Goal: Task Accomplishment & Management: Use online tool/utility

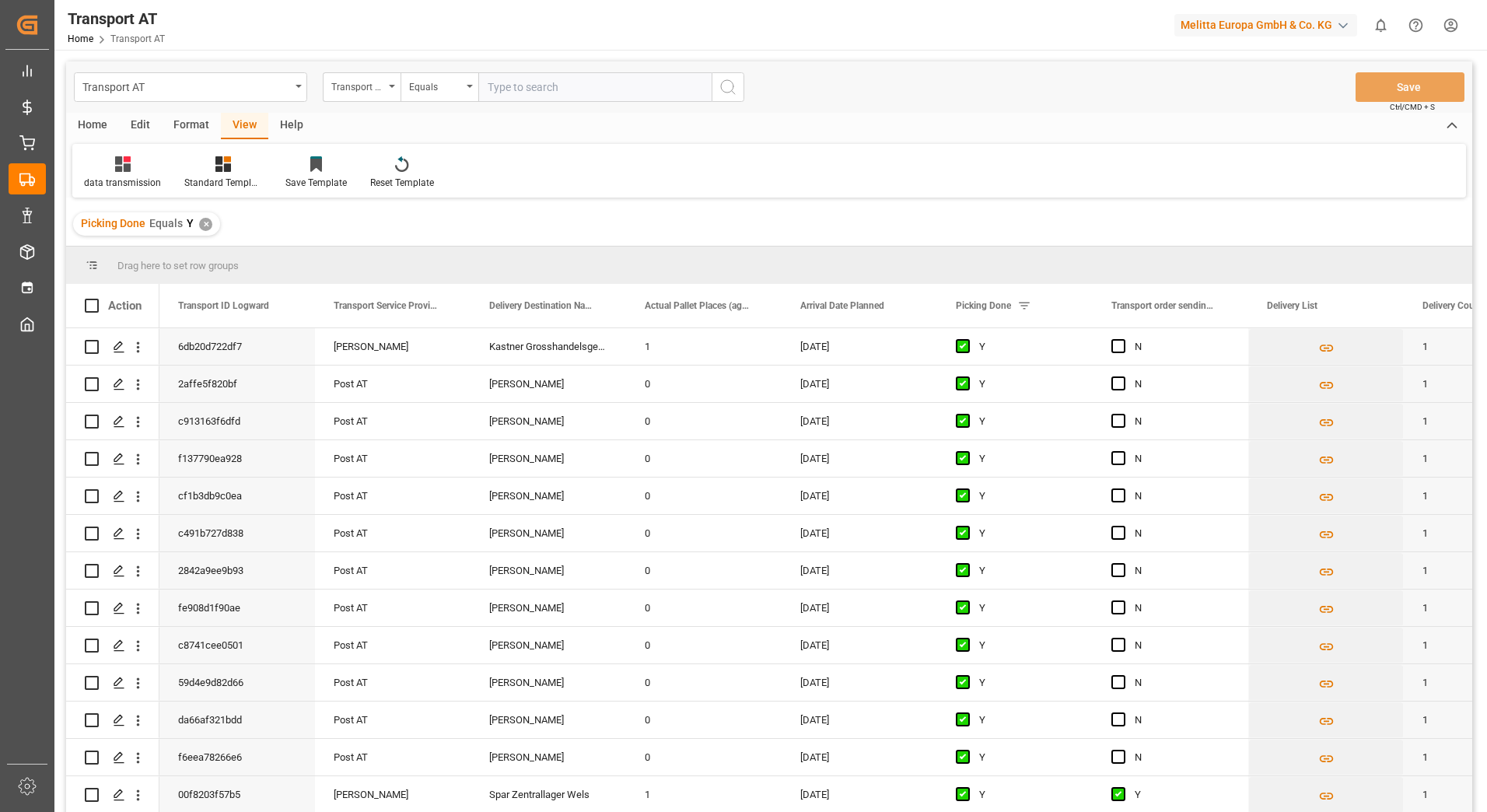
scroll to position [3110, 0]
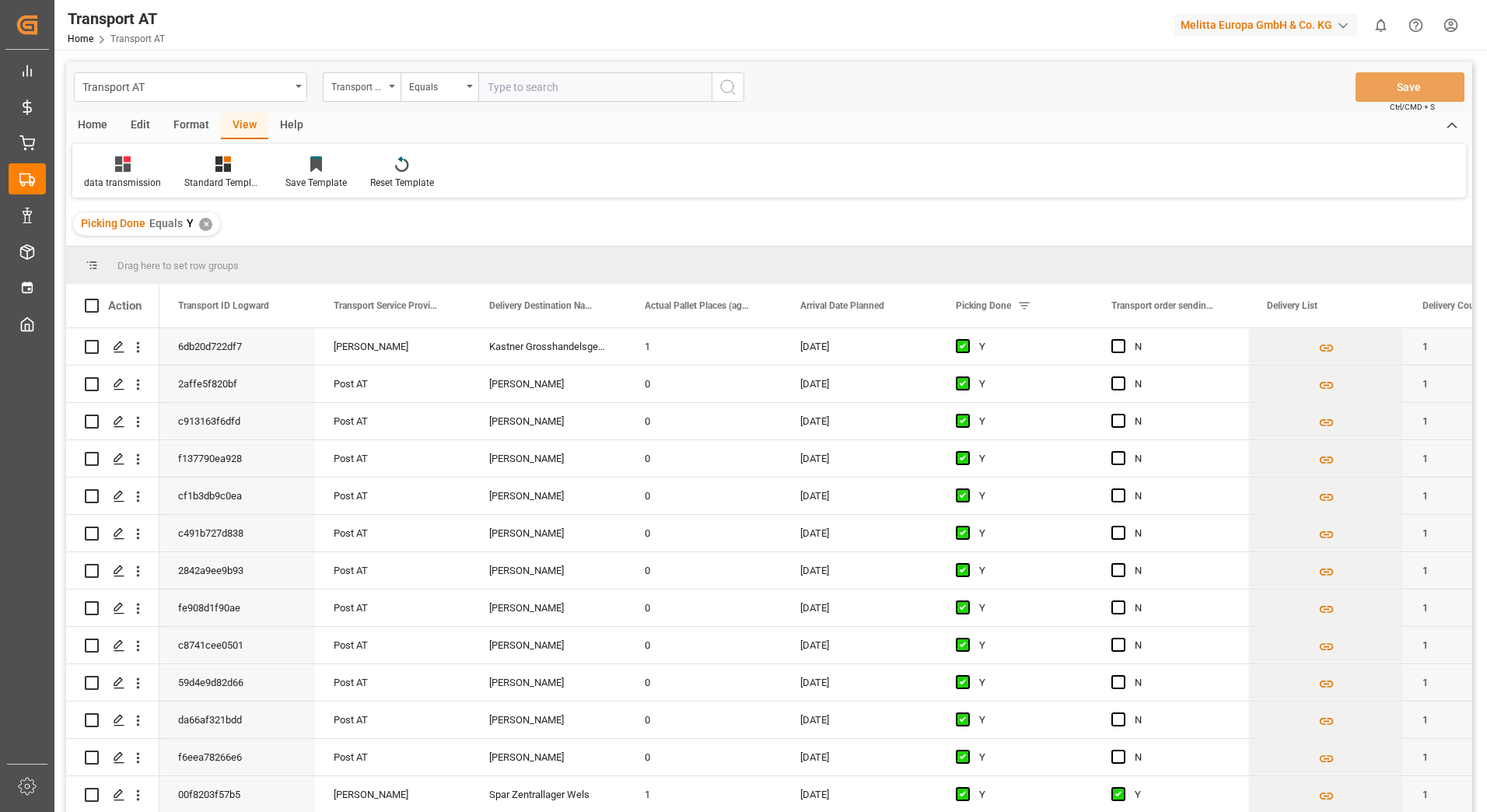
scroll to position [3110, 0]
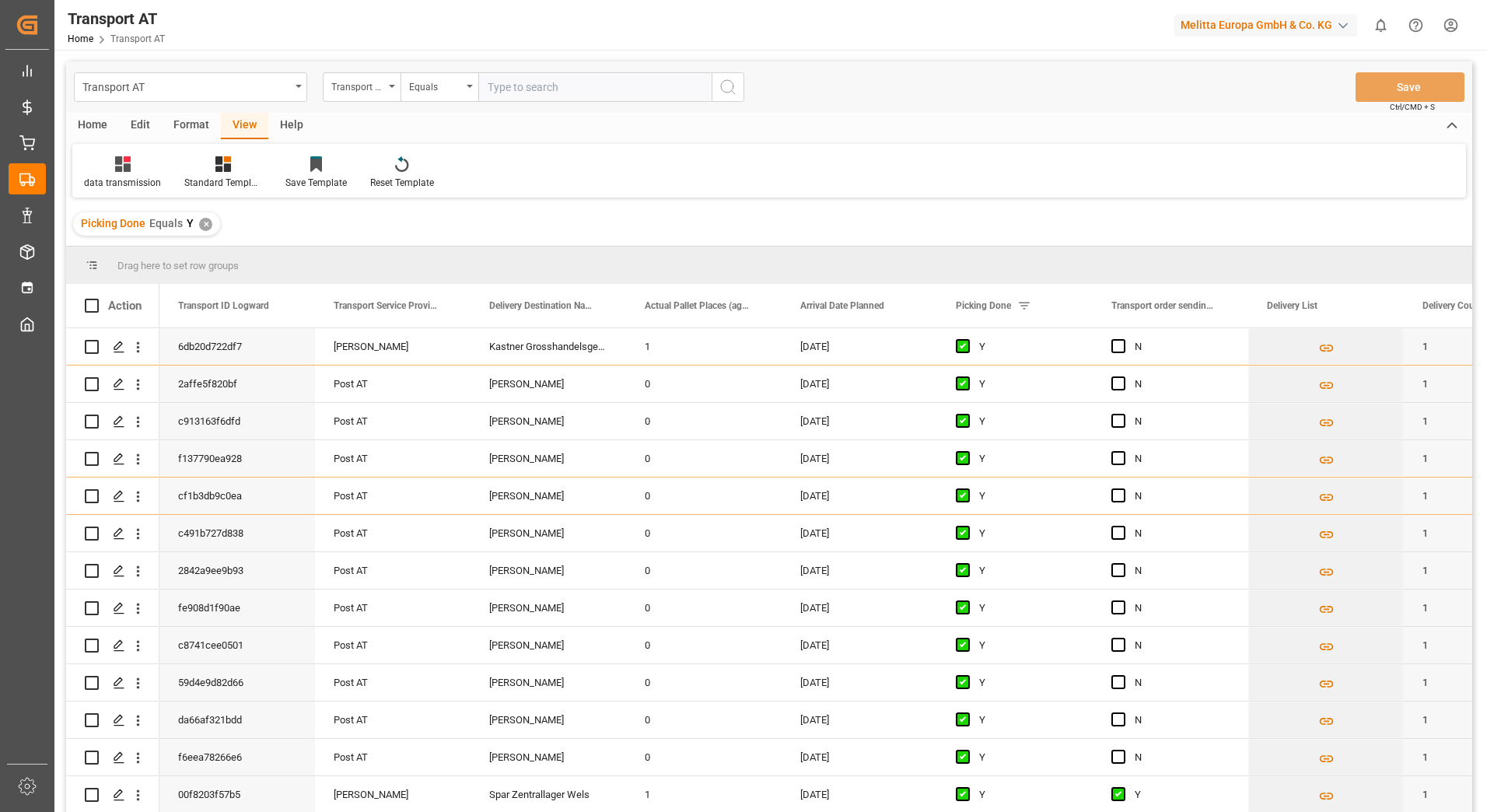
scroll to position [3110, 0]
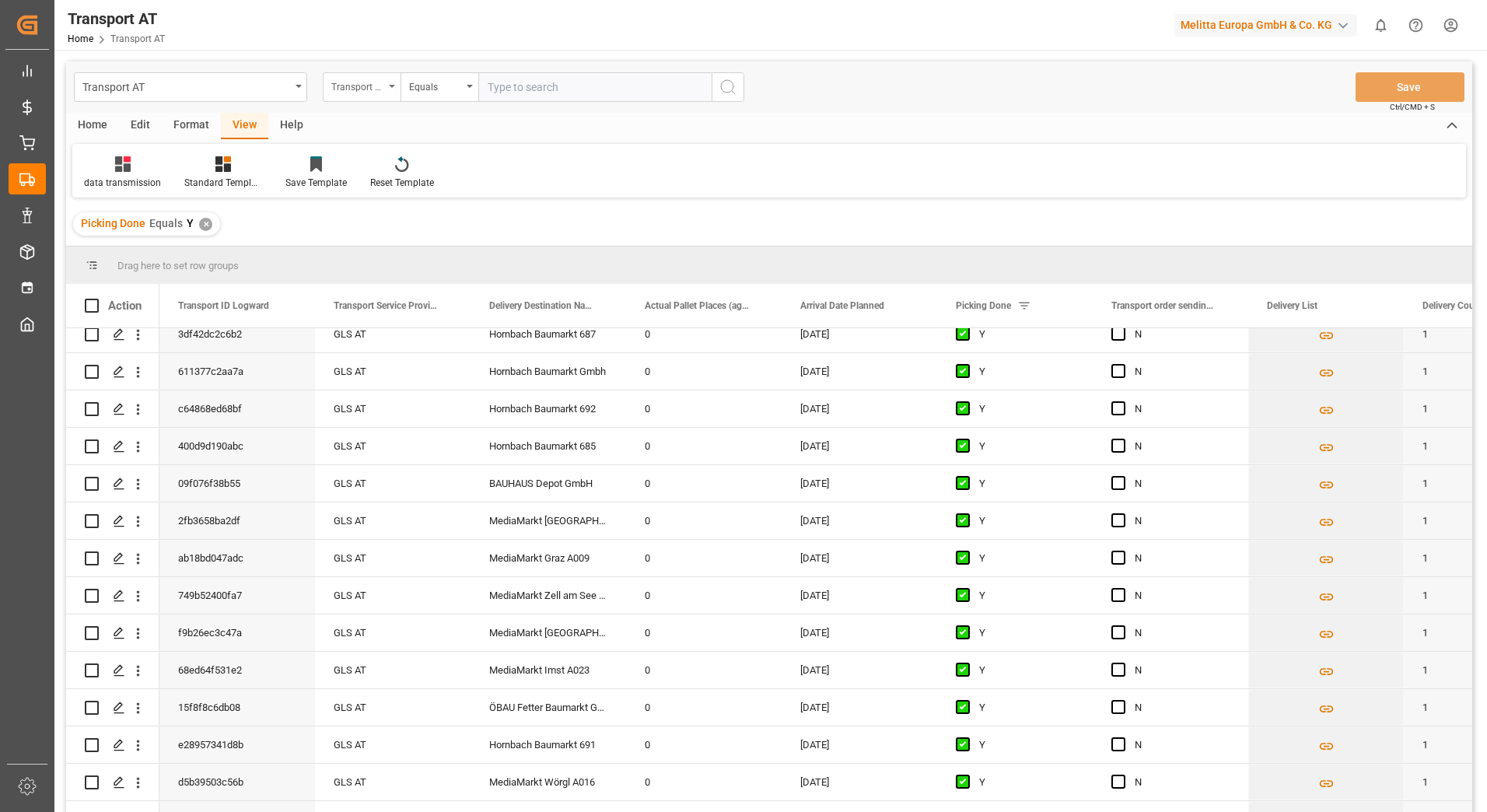
click at [356, 93] on div "Transport Service Provider" at bounding box center [358, 84] width 53 height 18
type input "manu"
click at [376, 157] on div "Transport order sending (manual)" at bounding box center [439, 158] width 232 height 32
click at [498, 94] on input "text" at bounding box center [595, 87] width 234 height 30
type input "N"
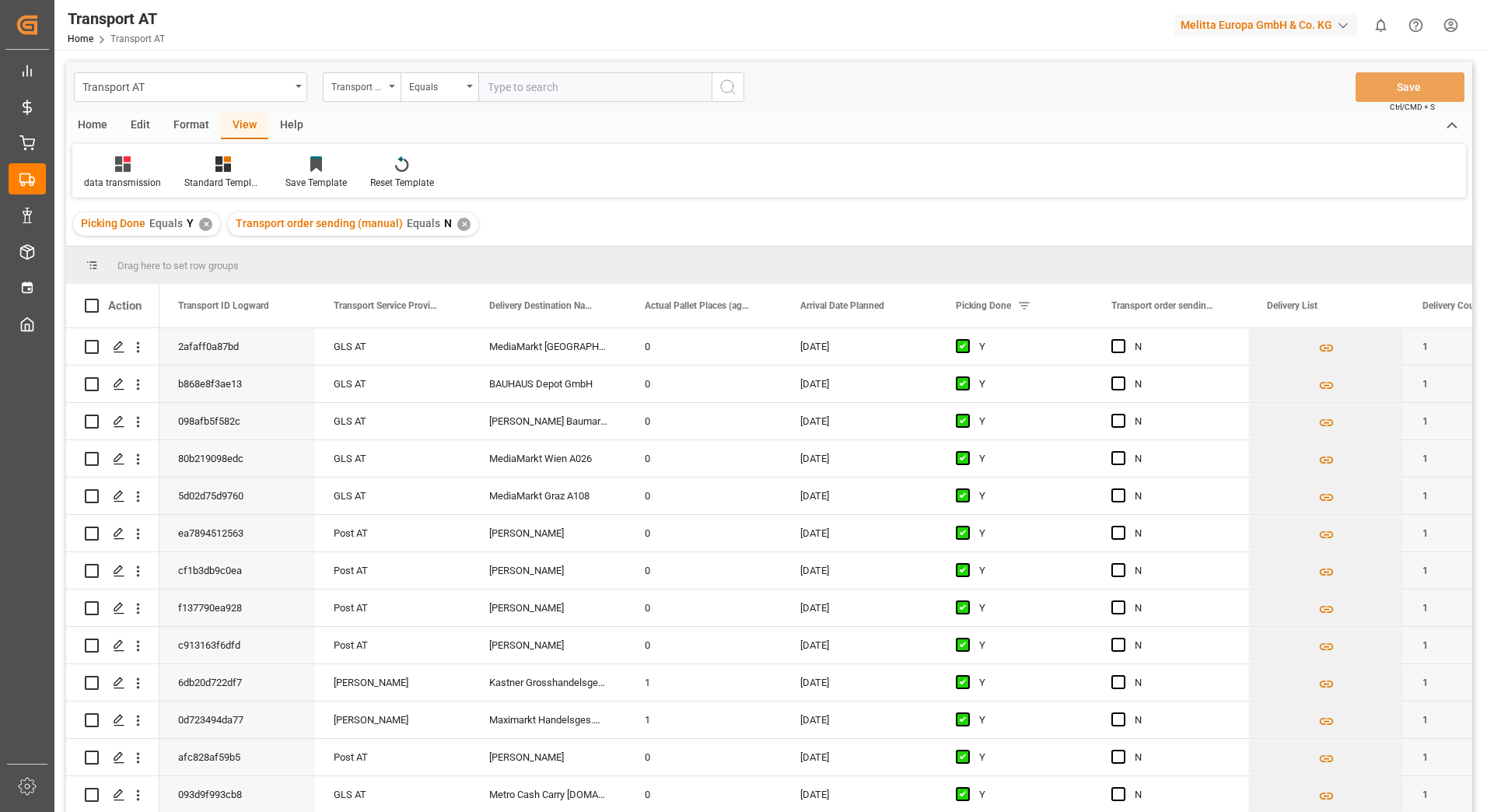
click at [392, 91] on div "Transport order sending (manual)" at bounding box center [361, 87] width 78 height 30
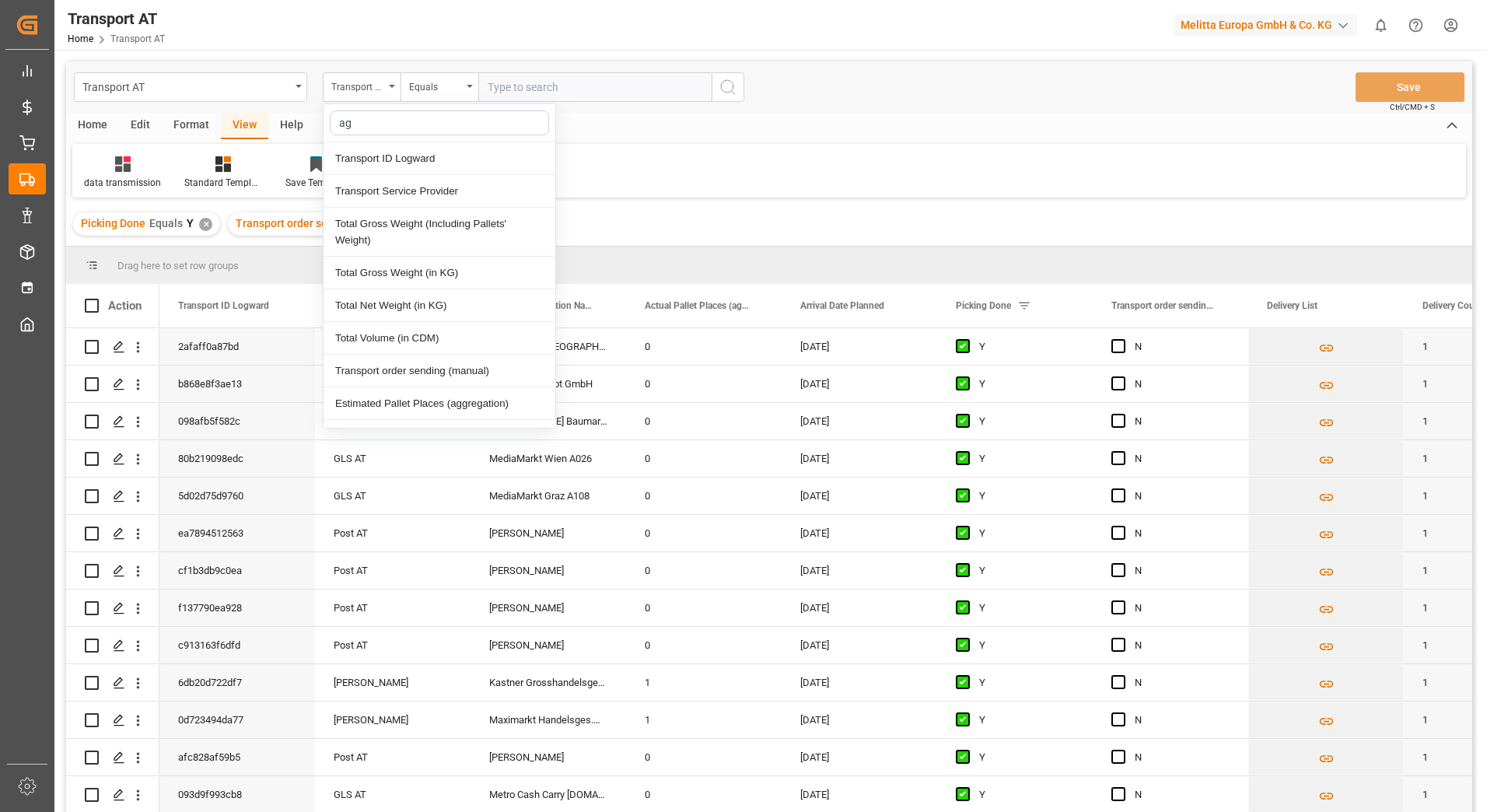
type input "agg"
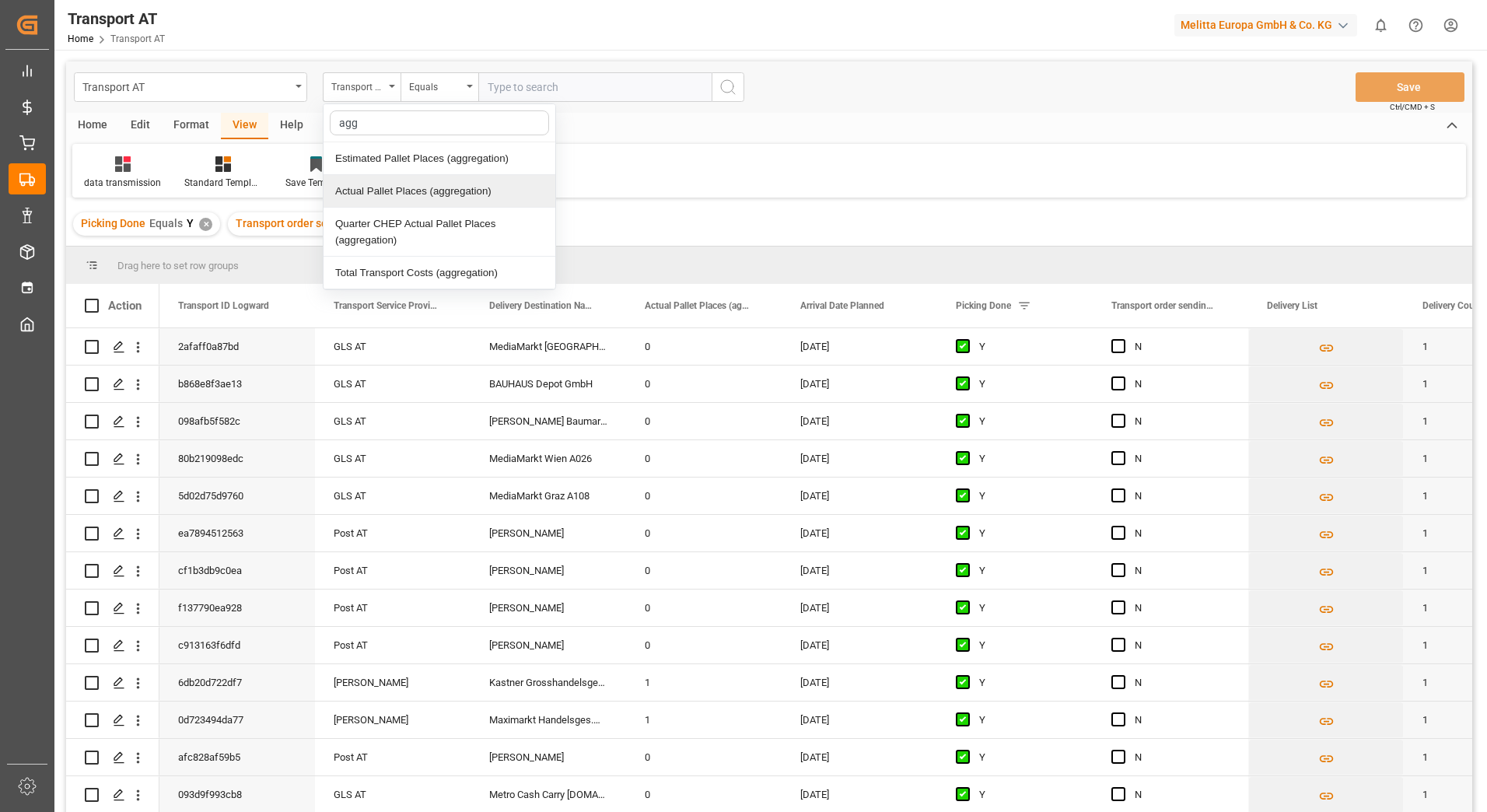
click at [393, 197] on div "Actual Pallet Places (aggregation)" at bounding box center [439, 190] width 232 height 32
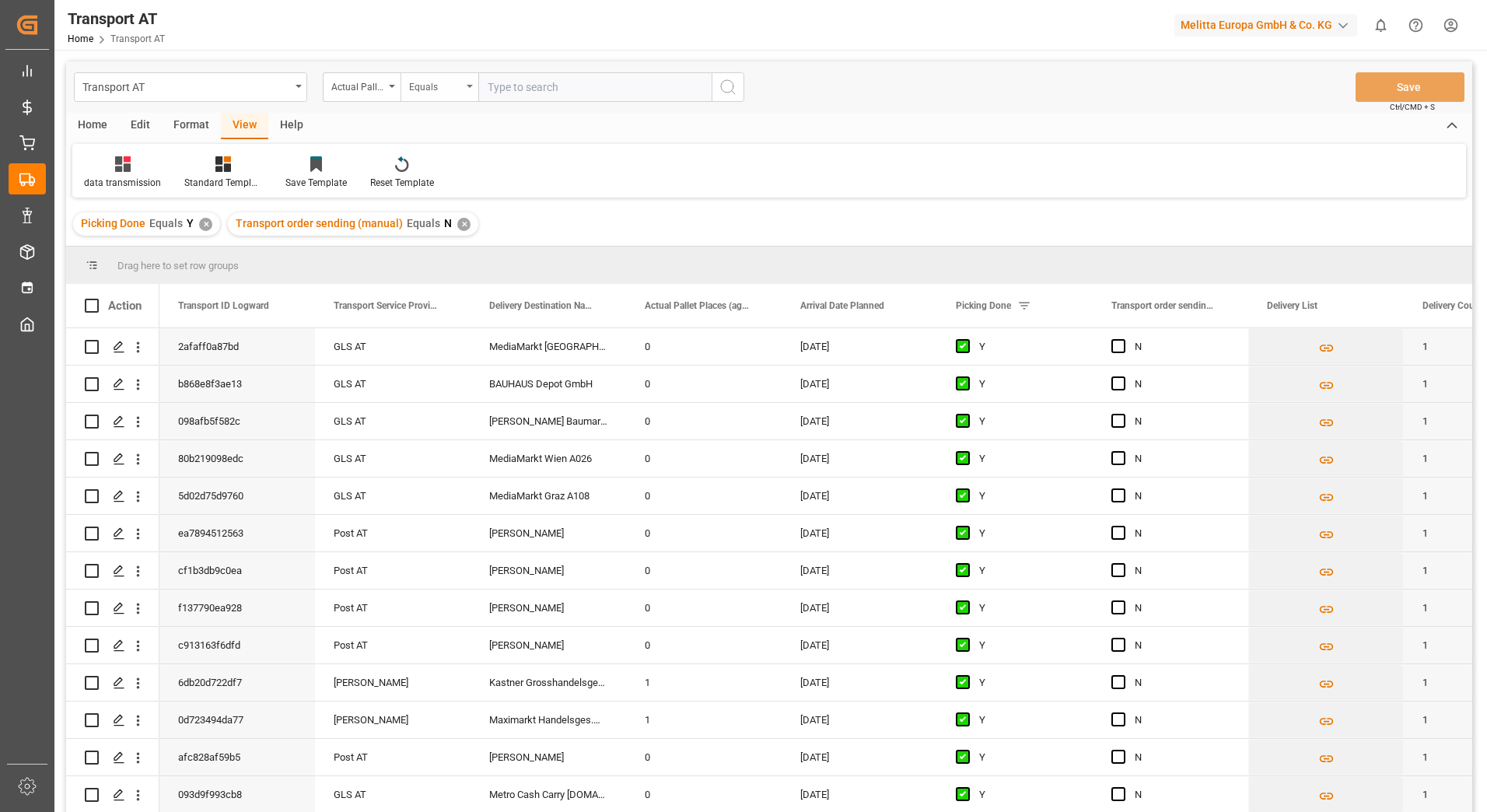
click at [466, 95] on div "Equals" at bounding box center [439, 87] width 78 height 30
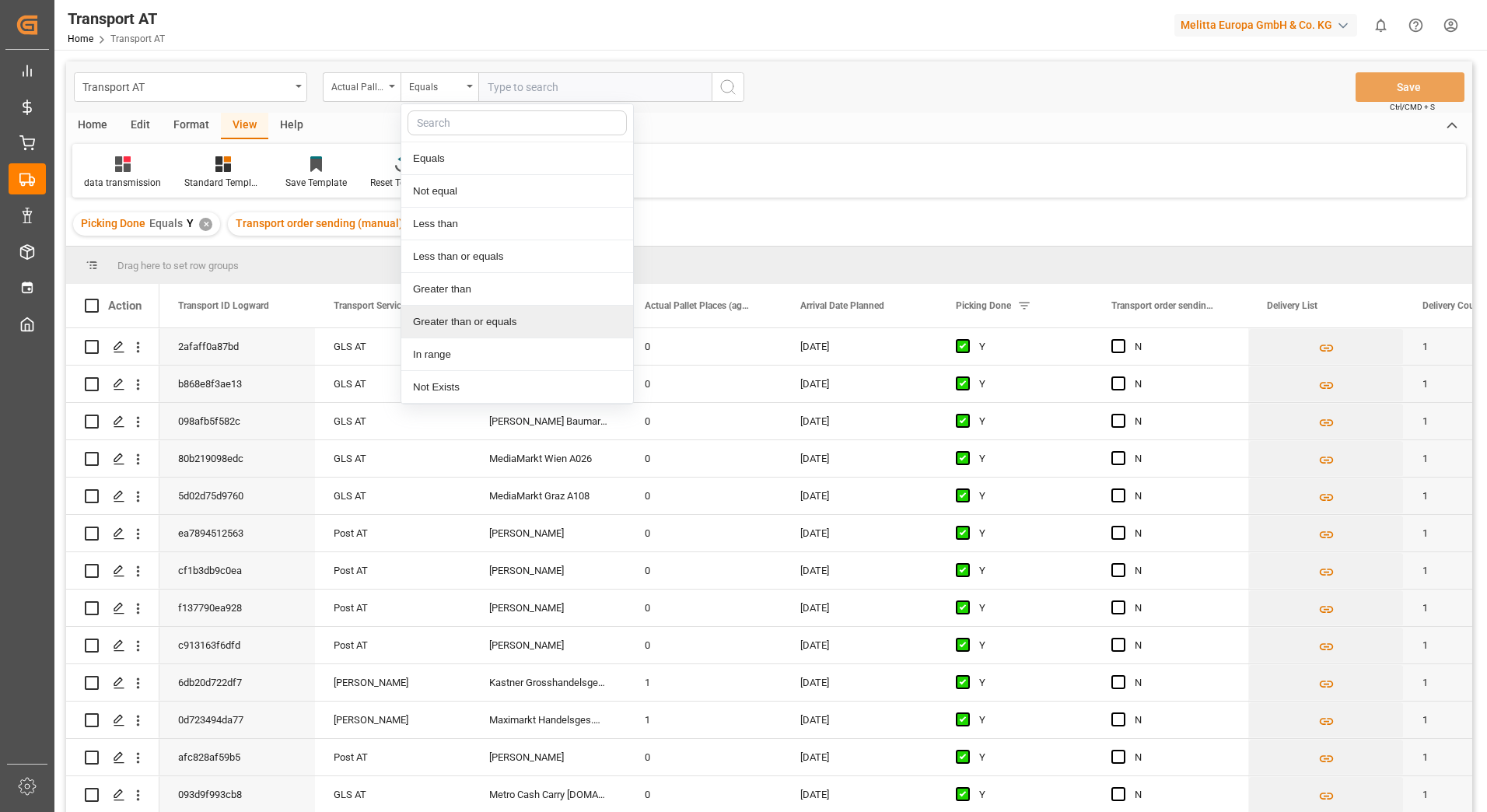
click at [471, 321] on div "Greater than or equals" at bounding box center [517, 321] width 232 height 32
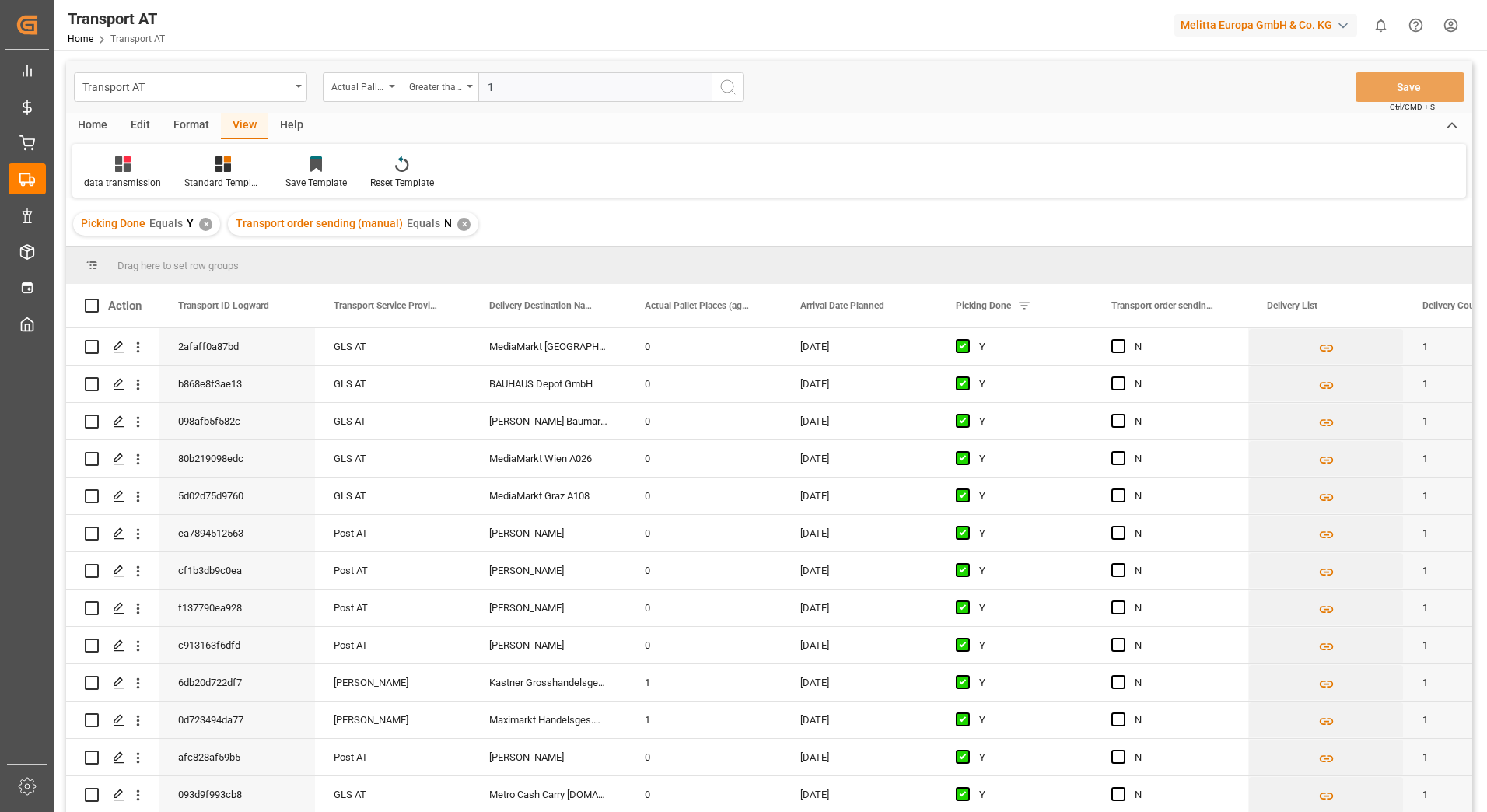
type input "1"
click at [725, 92] on icon "search button" at bounding box center [728, 87] width 18 height 18
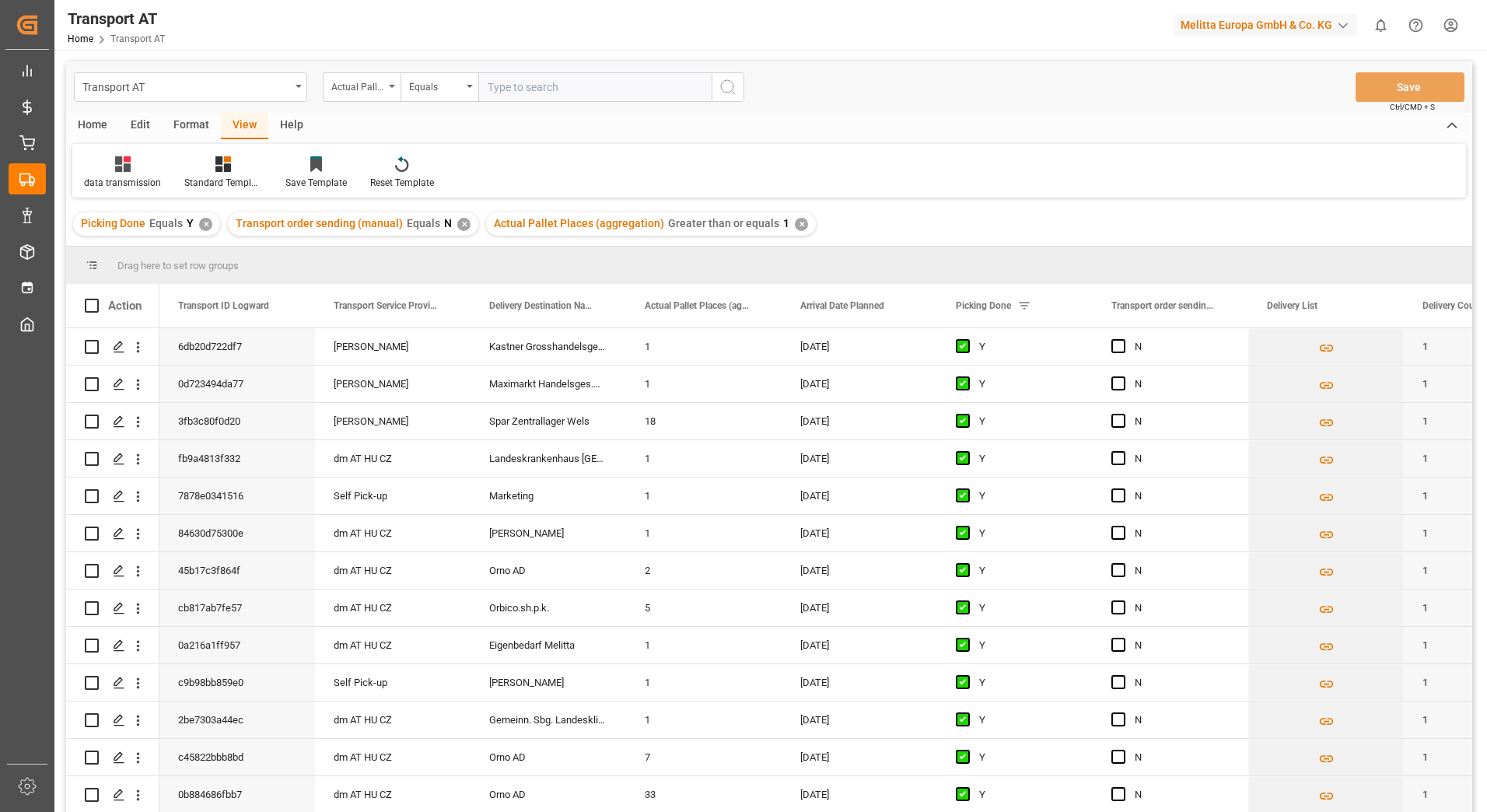
click at [248, 139] on div "View" at bounding box center [244, 126] width 47 height 27
click at [248, 129] on div "View" at bounding box center [244, 126] width 47 height 27
click at [103, 172] on div at bounding box center [122, 164] width 77 height 17
click at [131, 174] on div "data transmission" at bounding box center [122, 172] width 101 height 34
click at [243, 123] on div "View" at bounding box center [244, 126] width 47 height 27
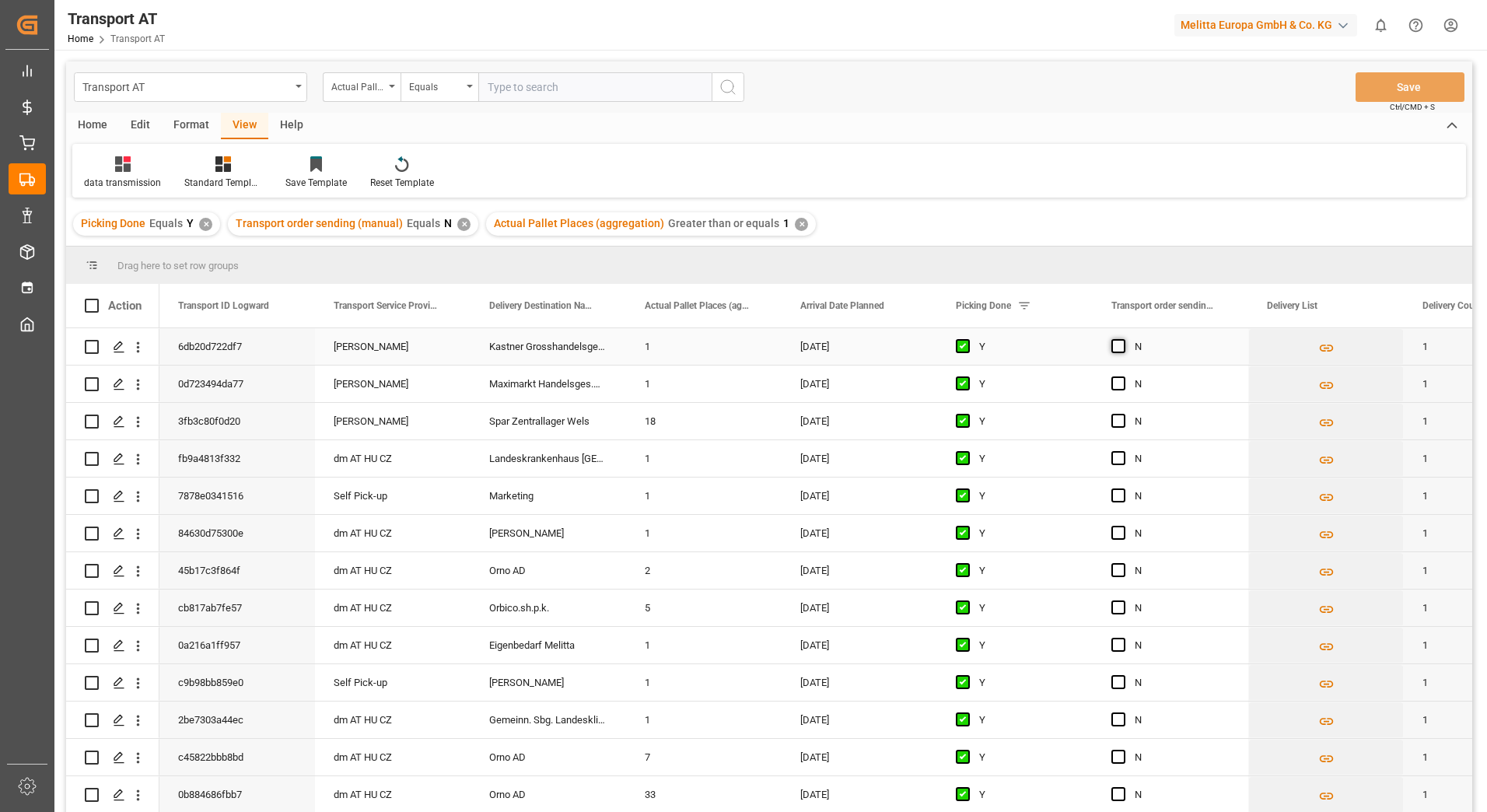
click at [1123, 347] on span "Press SPACE to select this row." at bounding box center [1118, 345] width 14 height 14
click at [1123, 339] on input "Press SPACE to select this row." at bounding box center [1123, 339] width 0 height 0
click at [1115, 384] on span "Press SPACE to select this row." at bounding box center [1118, 382] width 14 height 14
click at [1123, 376] on input "Press SPACE to select this row." at bounding box center [1123, 376] width 0 height 0
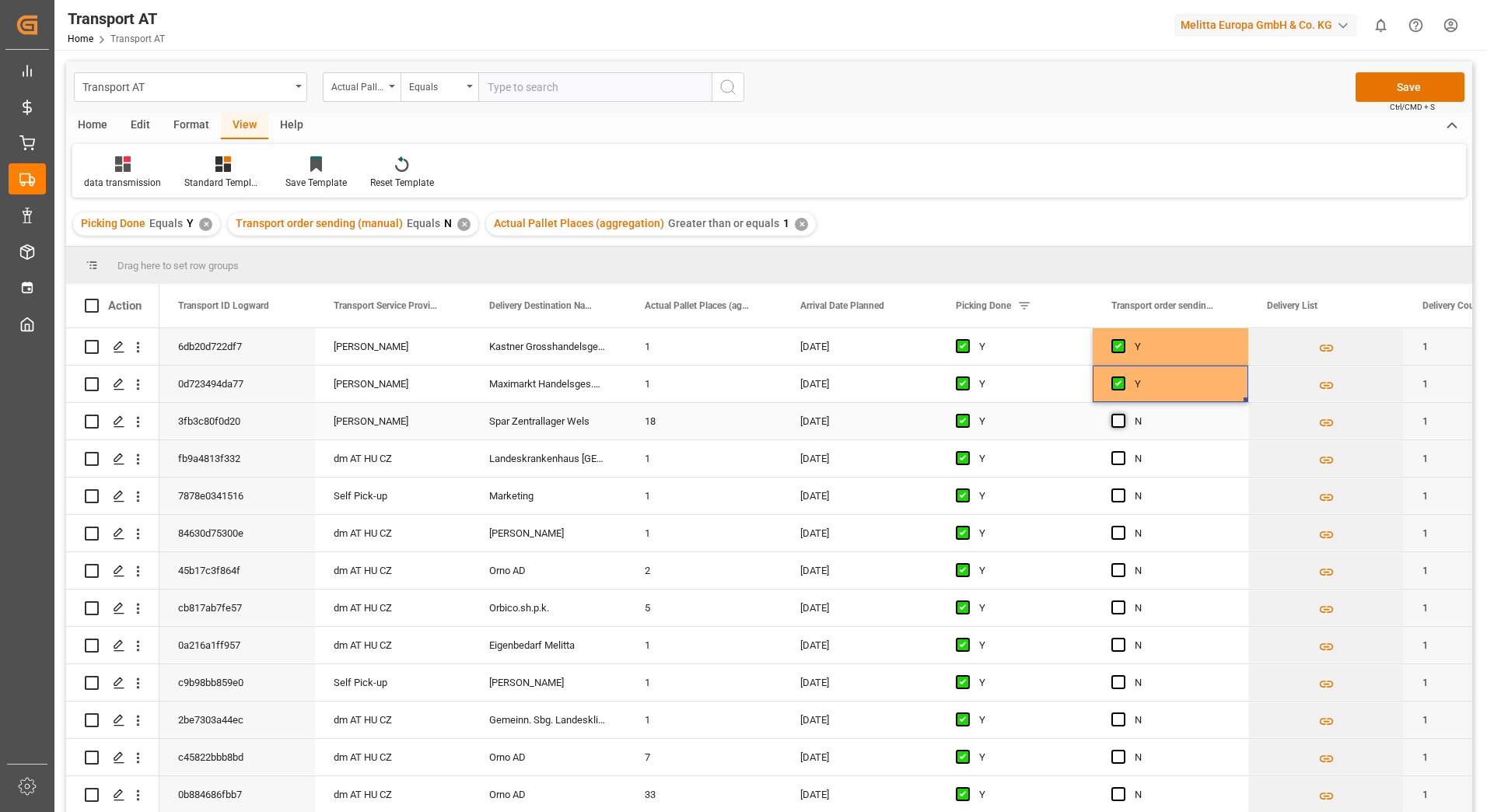
click at [1117, 420] on span "Press SPACE to select this row." at bounding box center [1118, 420] width 14 height 14
click at [1123, 414] on input "Press SPACE to select this row." at bounding box center [1123, 414] width 0 height 0
click at [1374, 88] on button "Save" at bounding box center [1410, 87] width 109 height 30
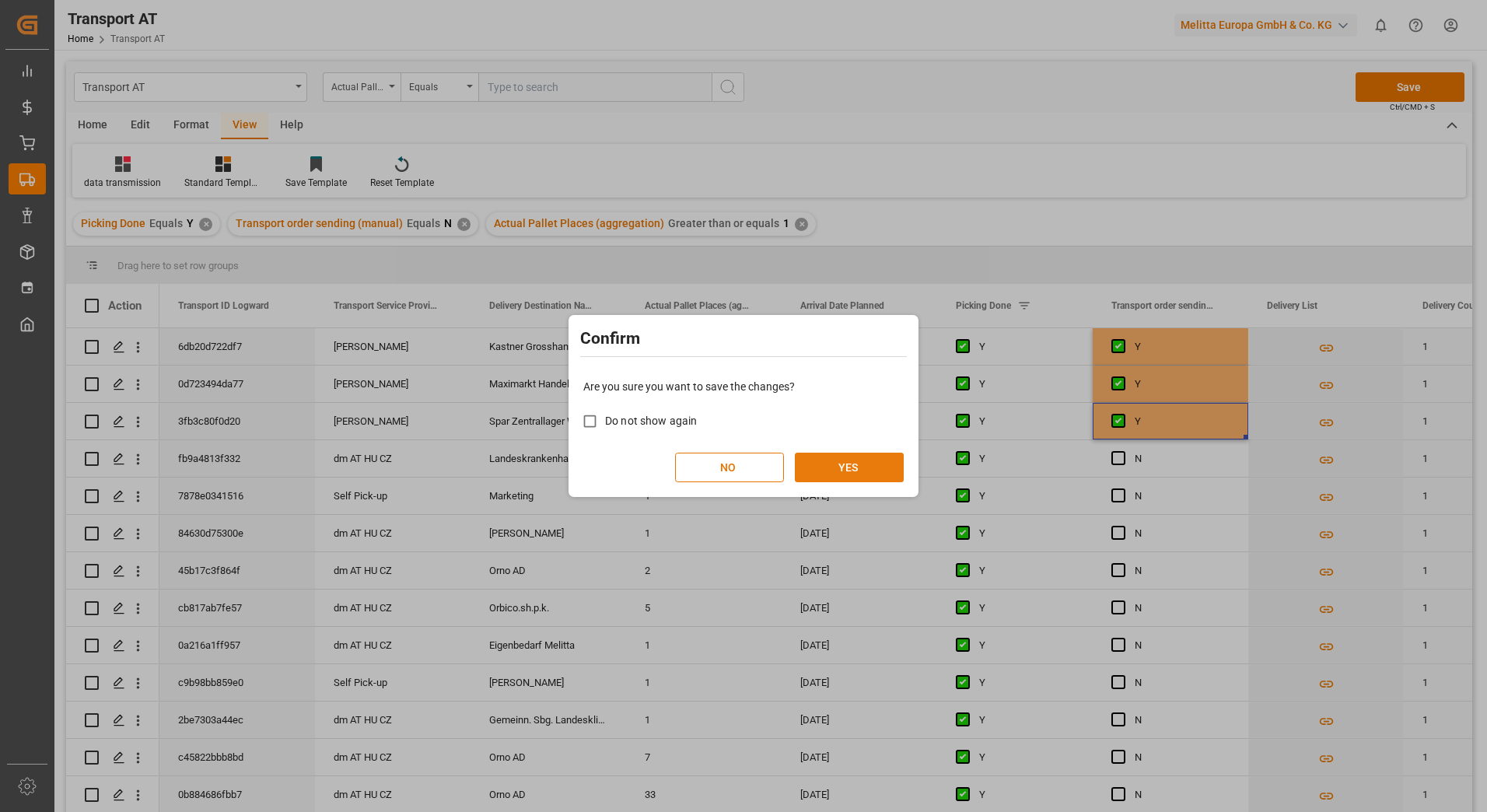
click at [863, 476] on button "YES" at bounding box center [849, 467] width 109 height 30
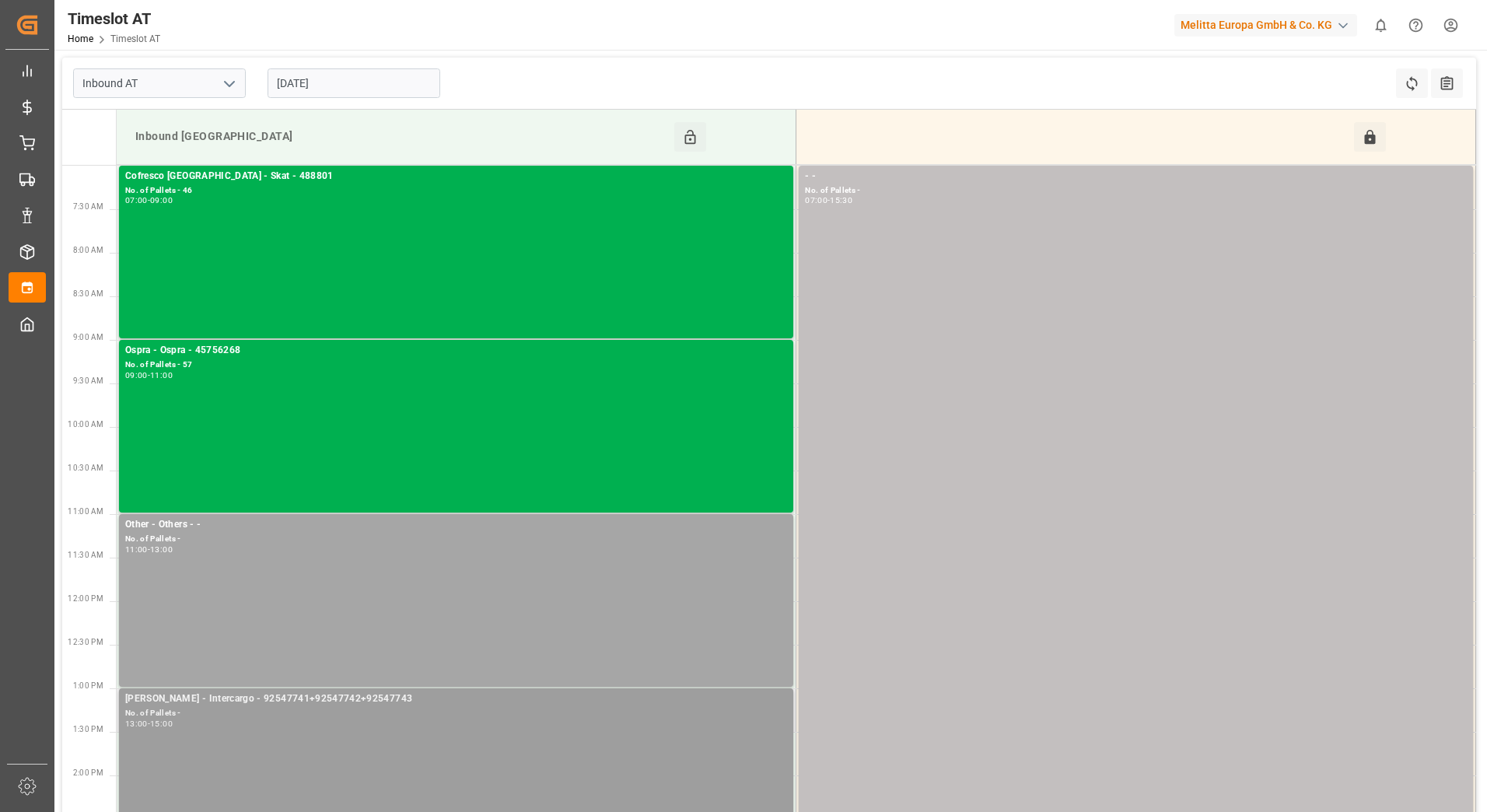
click at [320, 715] on div "No. of Pallets -" at bounding box center [457, 713] width 662 height 13
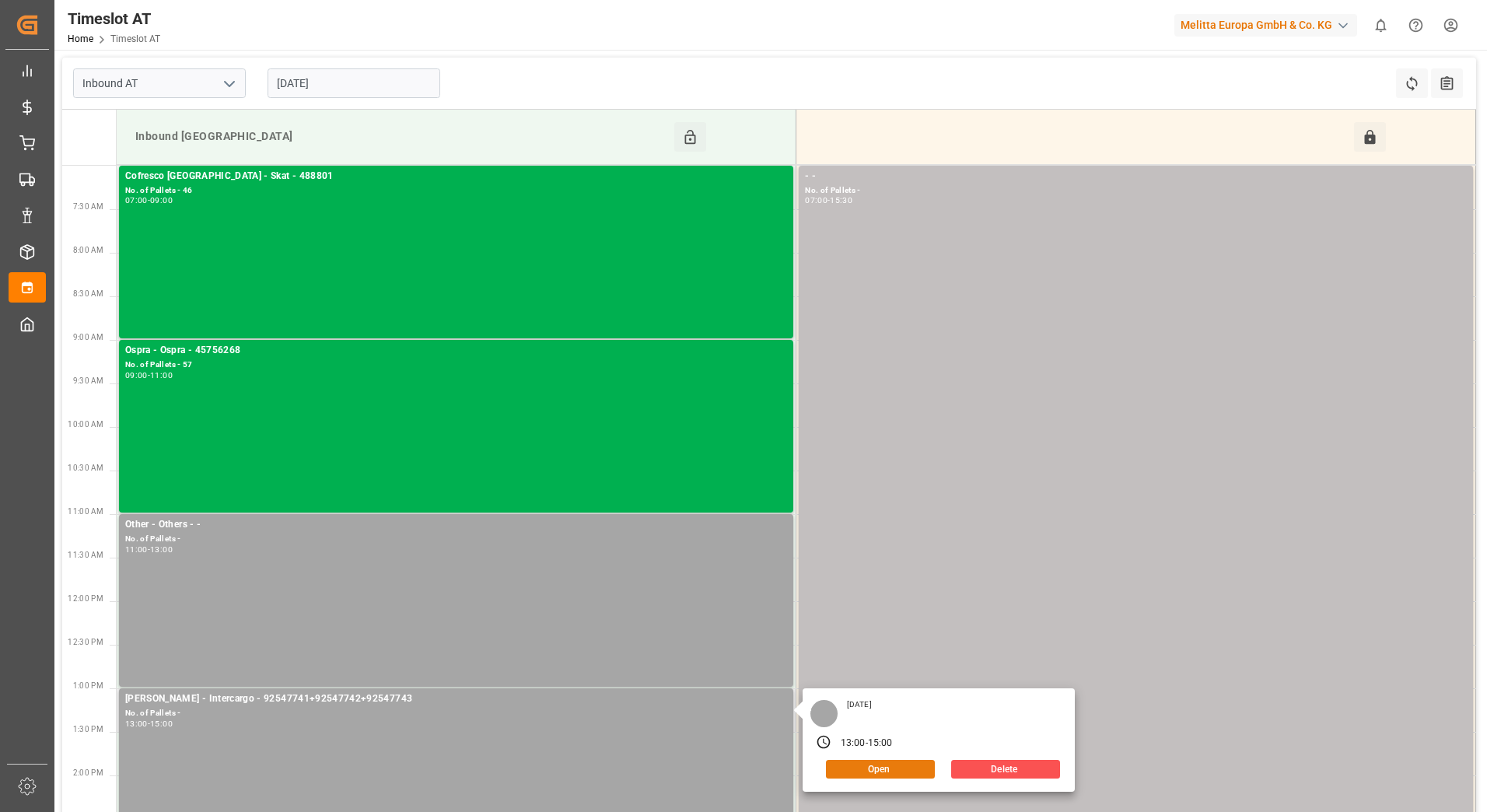
click at [881, 768] on button "Open" at bounding box center [881, 769] width 109 height 18
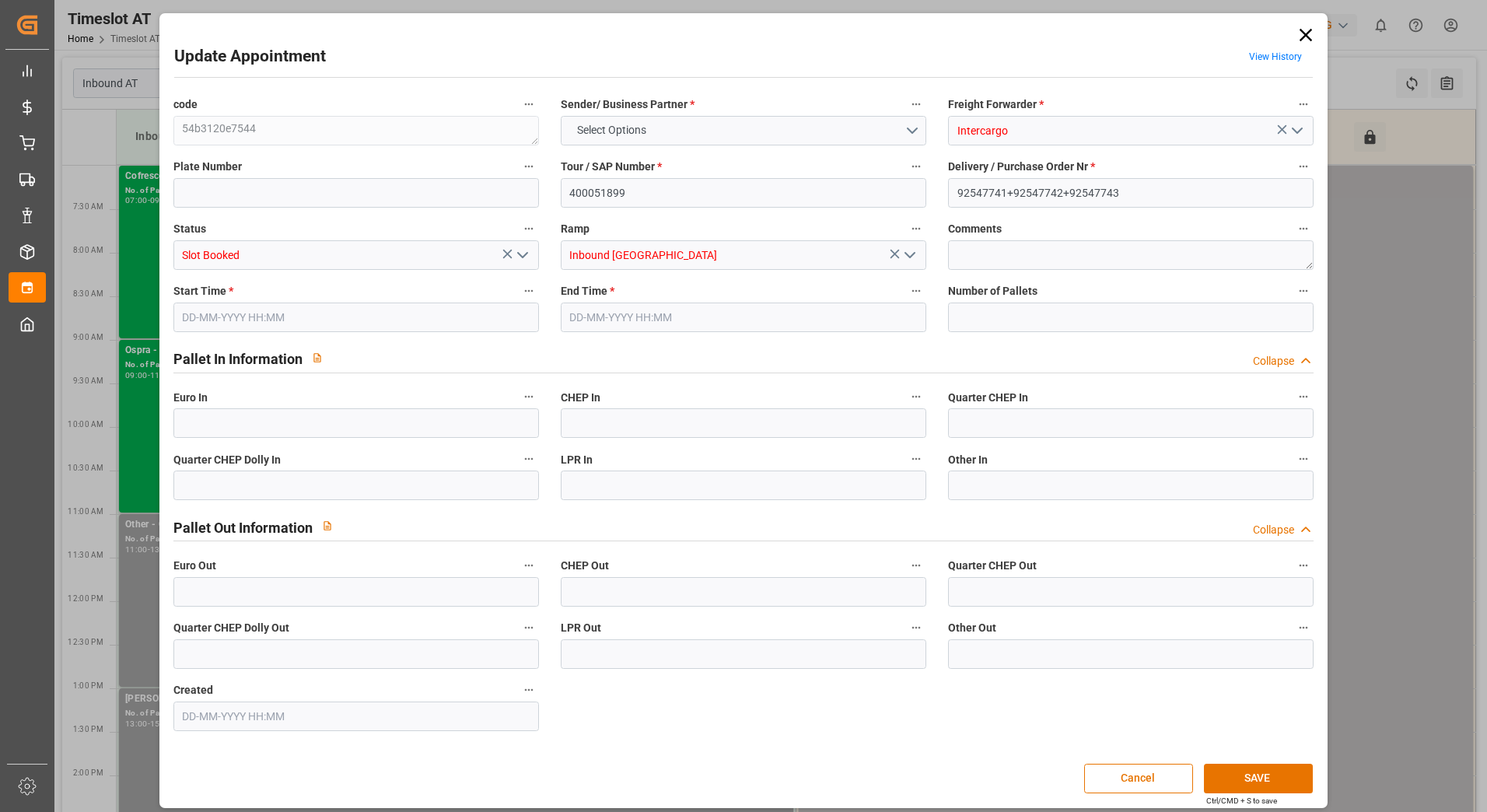
type input "0"
type input "[DATE] 13:00"
type input "[DATE] 15:00"
type input "[DATE] 09:14"
click at [972, 312] on input "0" at bounding box center [1131, 317] width 366 height 30
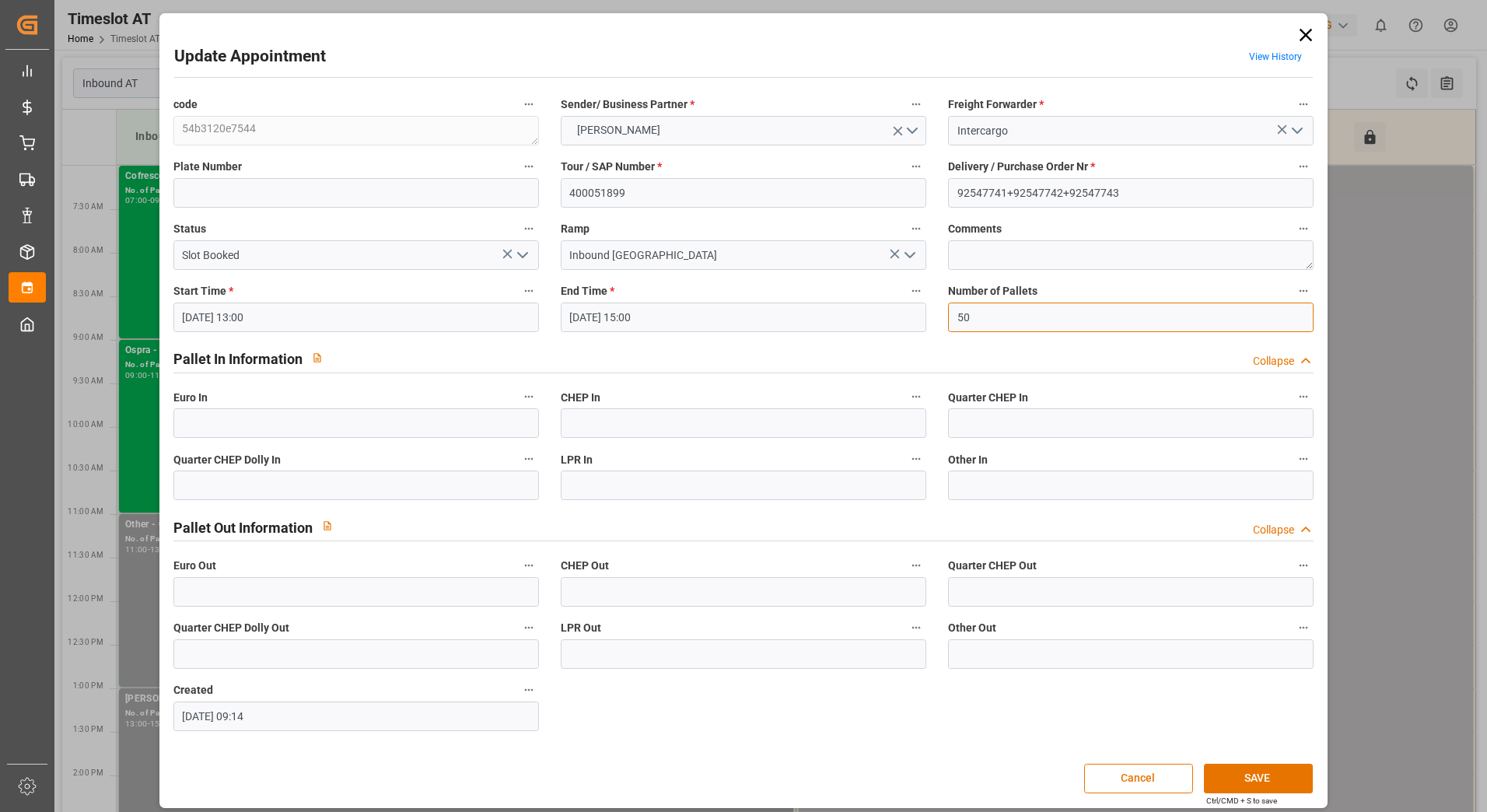
type input "50"
click at [336, 424] on input "text" at bounding box center [357, 423] width 366 height 30
type input "50"
click at [527, 254] on icon "open menu" at bounding box center [523, 255] width 18 height 18
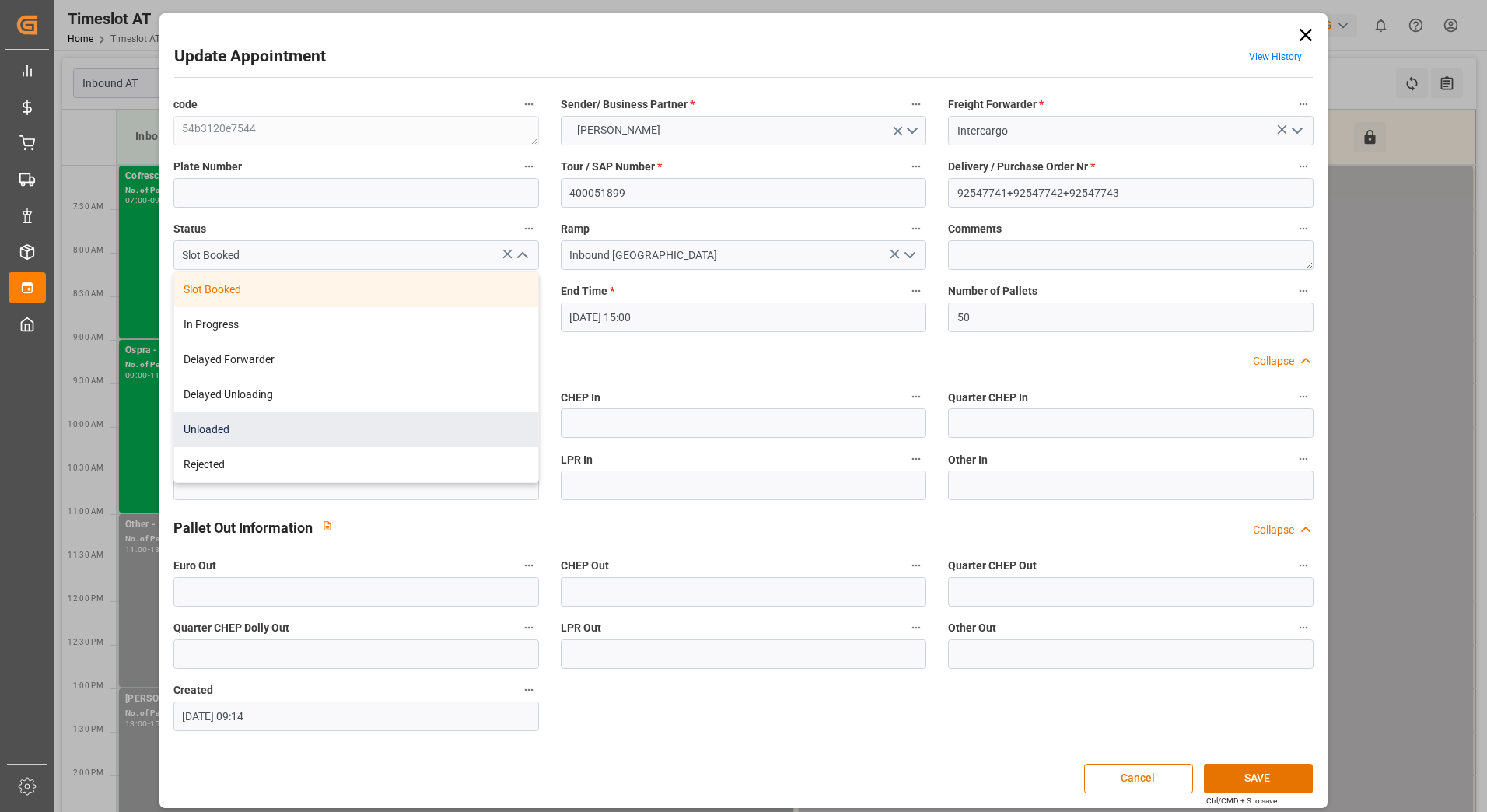
click at [310, 428] on div "Unloaded" at bounding box center [357, 430] width 364 height 35
type input "Unloaded"
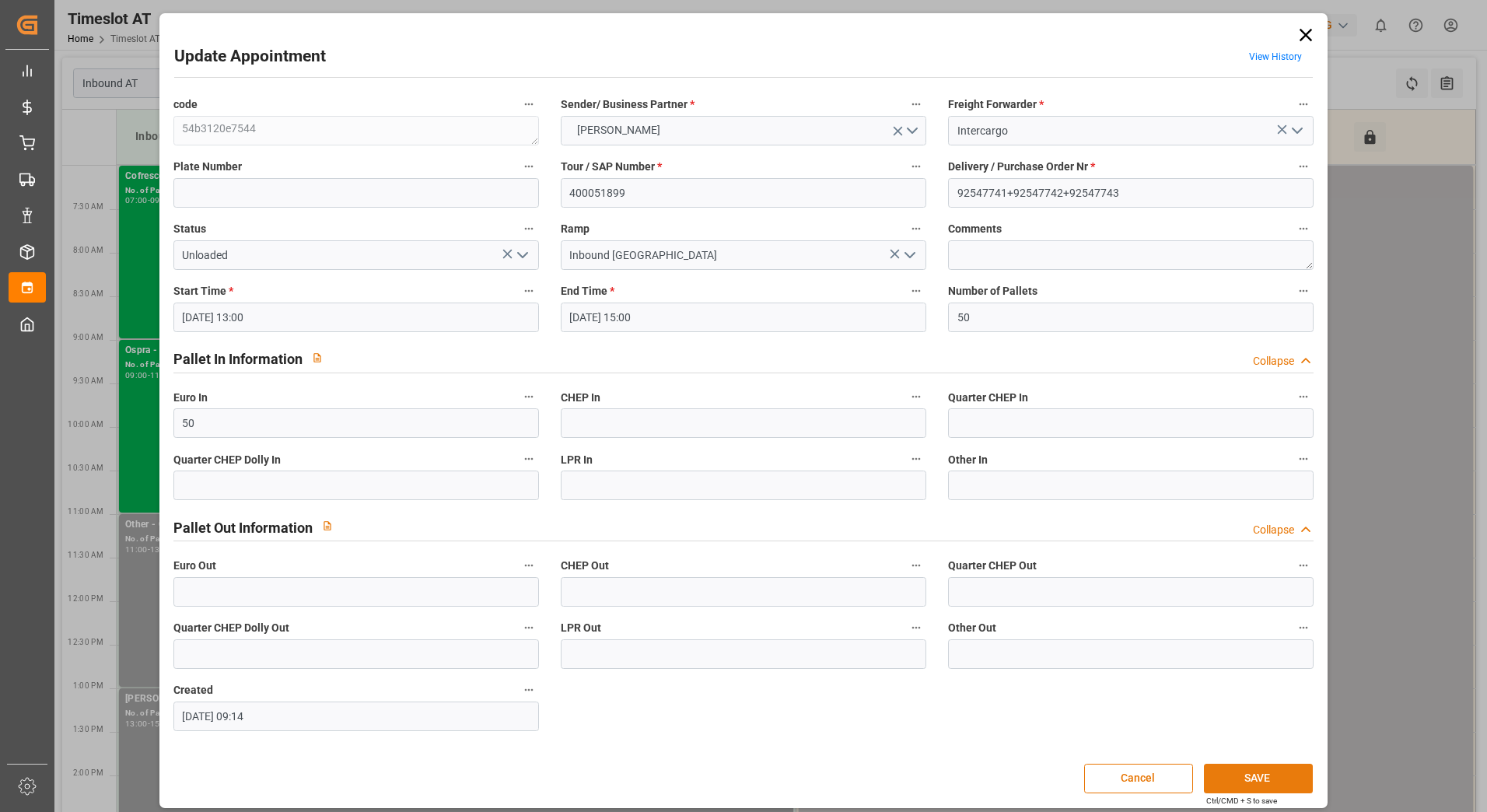
click at [1267, 770] on button "SAVE" at bounding box center [1259, 779] width 109 height 30
